Goal: Find contact information: Find contact information

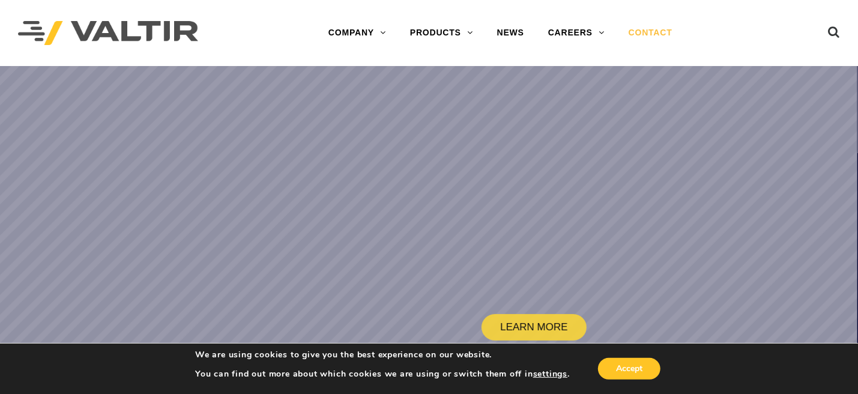
click at [638, 29] on link "CONTACT" at bounding box center [651, 33] width 68 height 24
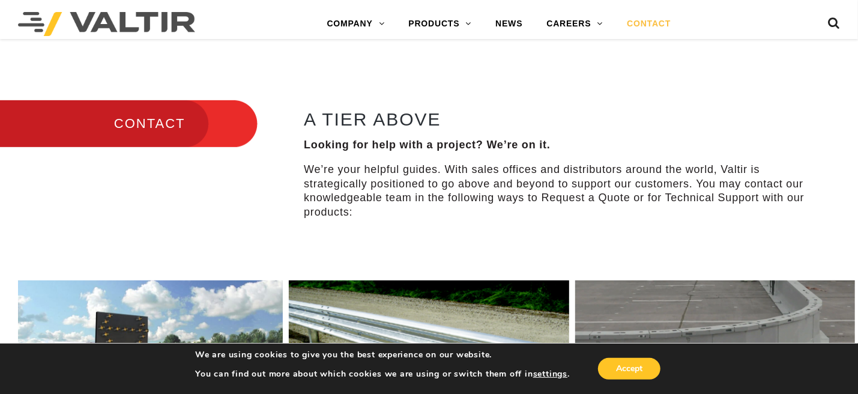
scroll to position [420, 0]
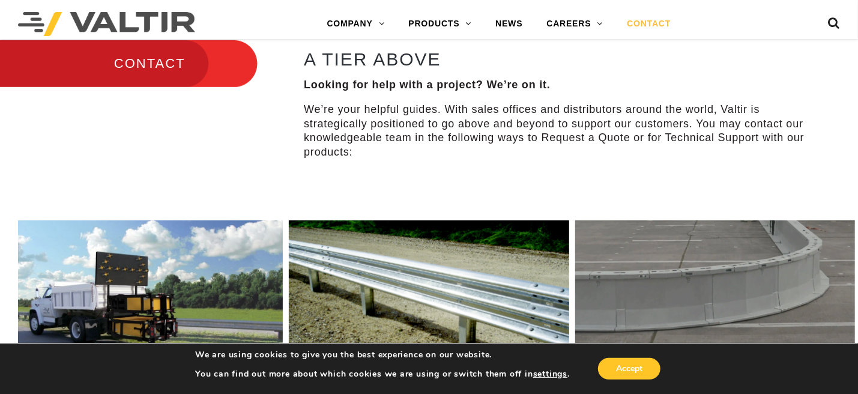
click at [632, 23] on link "CONTACT" at bounding box center [649, 24] width 68 height 24
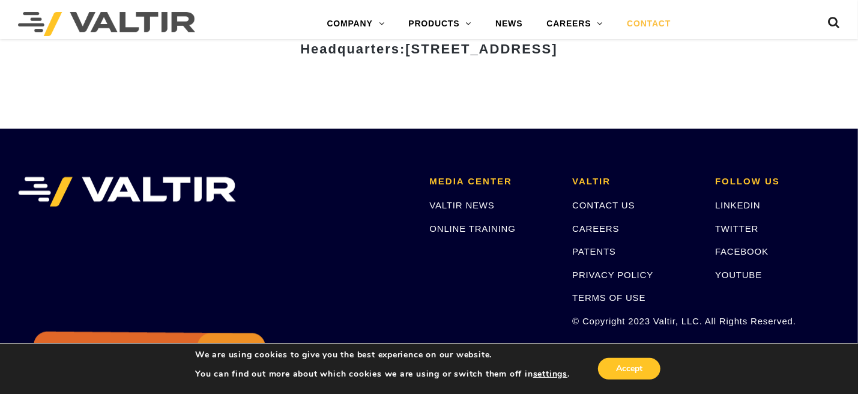
scroll to position [1720, 0]
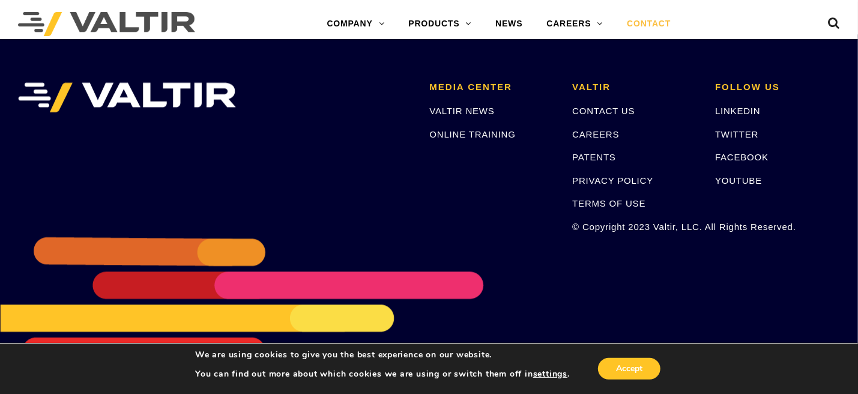
click at [258, 181] on li at bounding box center [215, 157] width 412 height 150
